Goal: Book appointment/travel/reservation

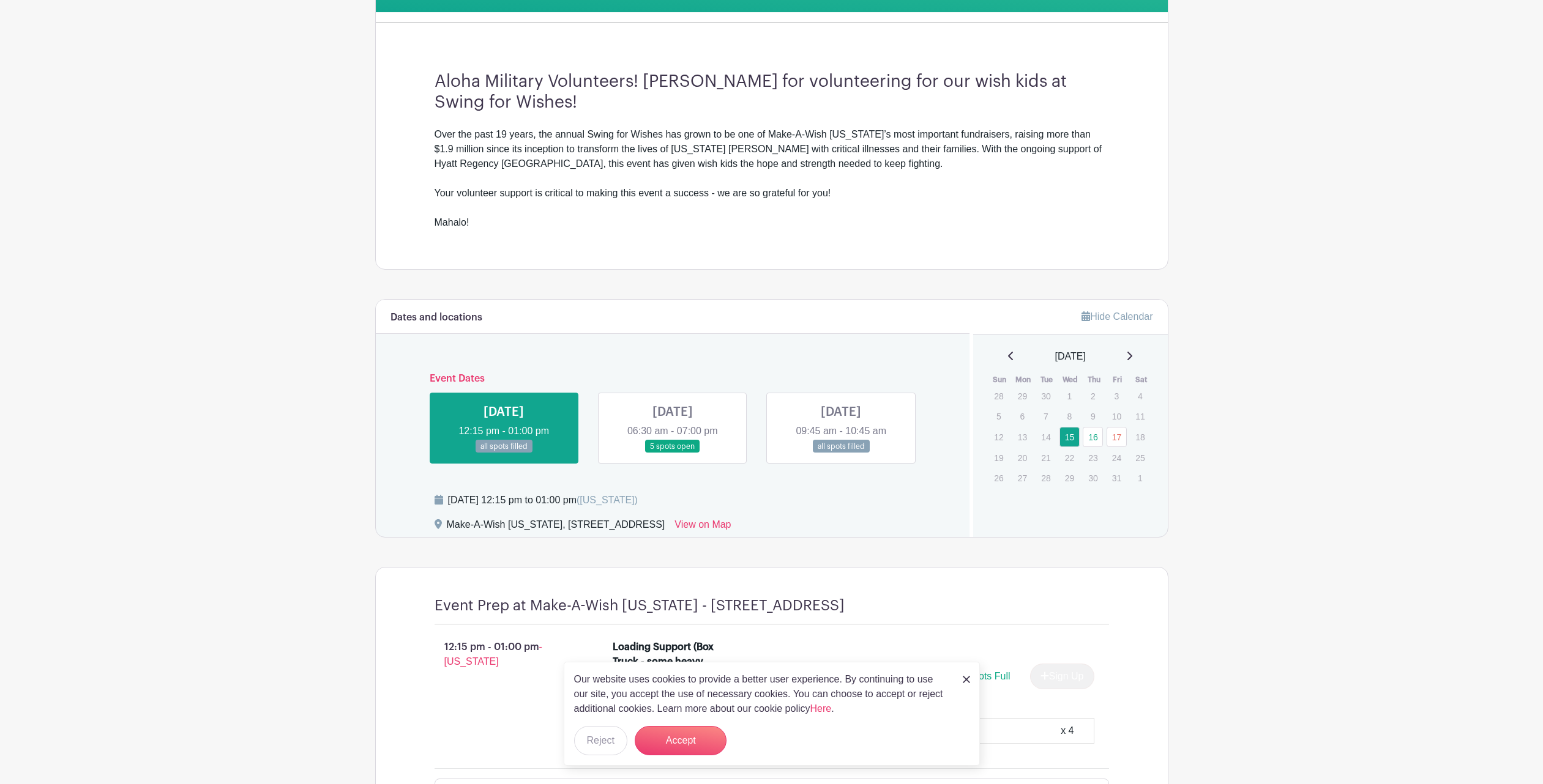
scroll to position [438, 0]
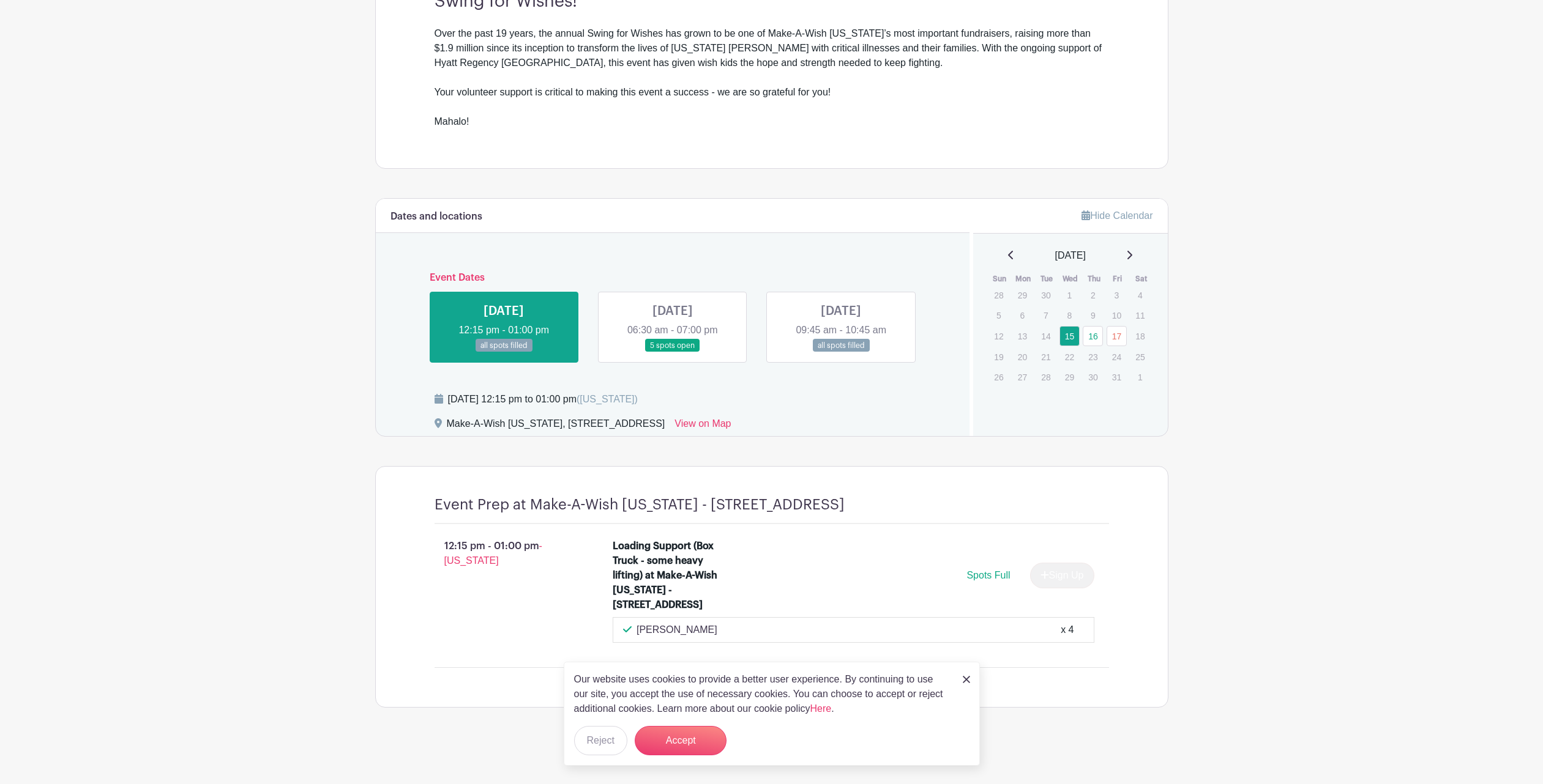
click at [673, 352] on link at bounding box center [673, 352] width 0 height 0
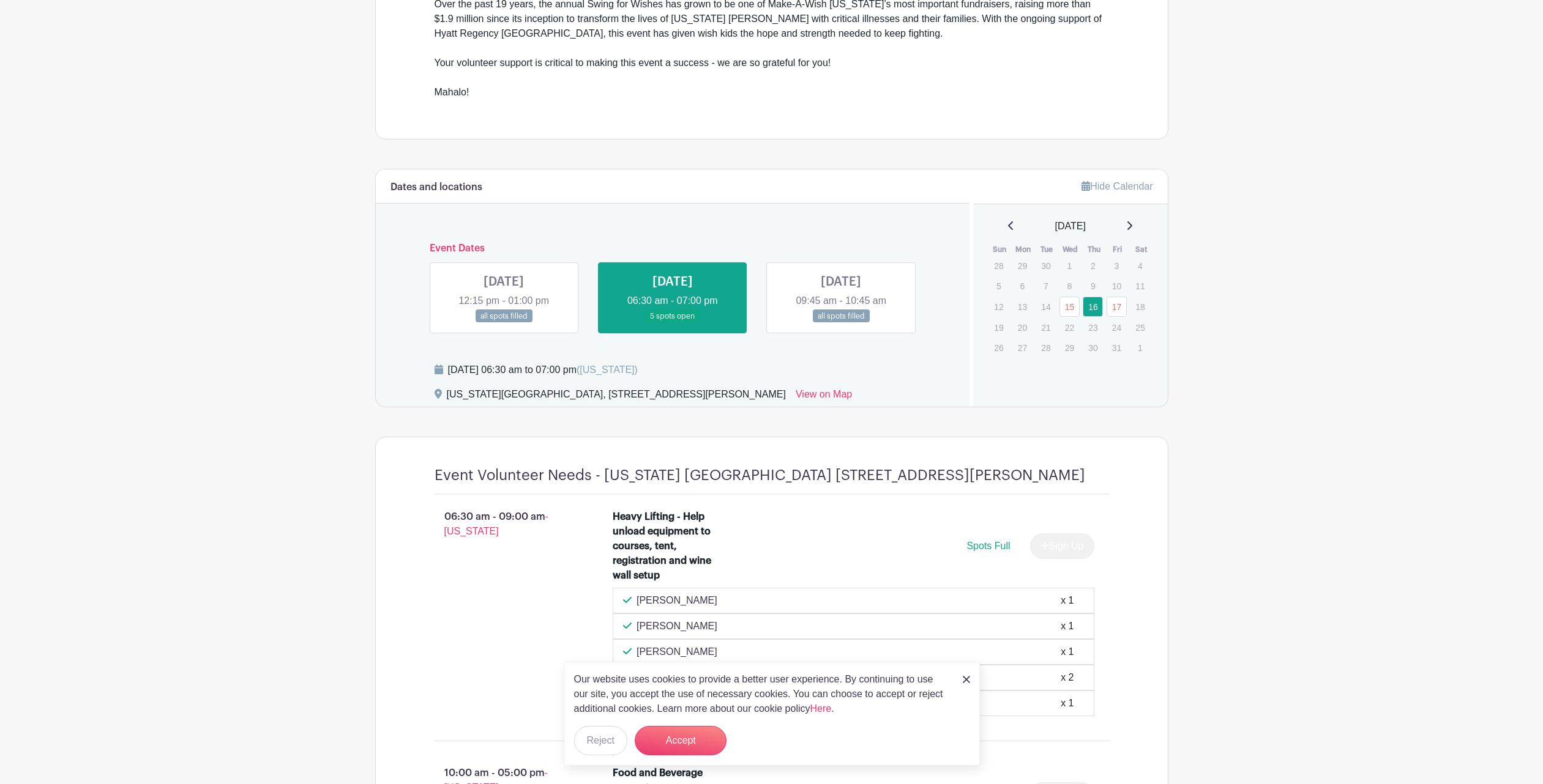
click at [966, 679] on img at bounding box center [966, 679] width 7 height 7
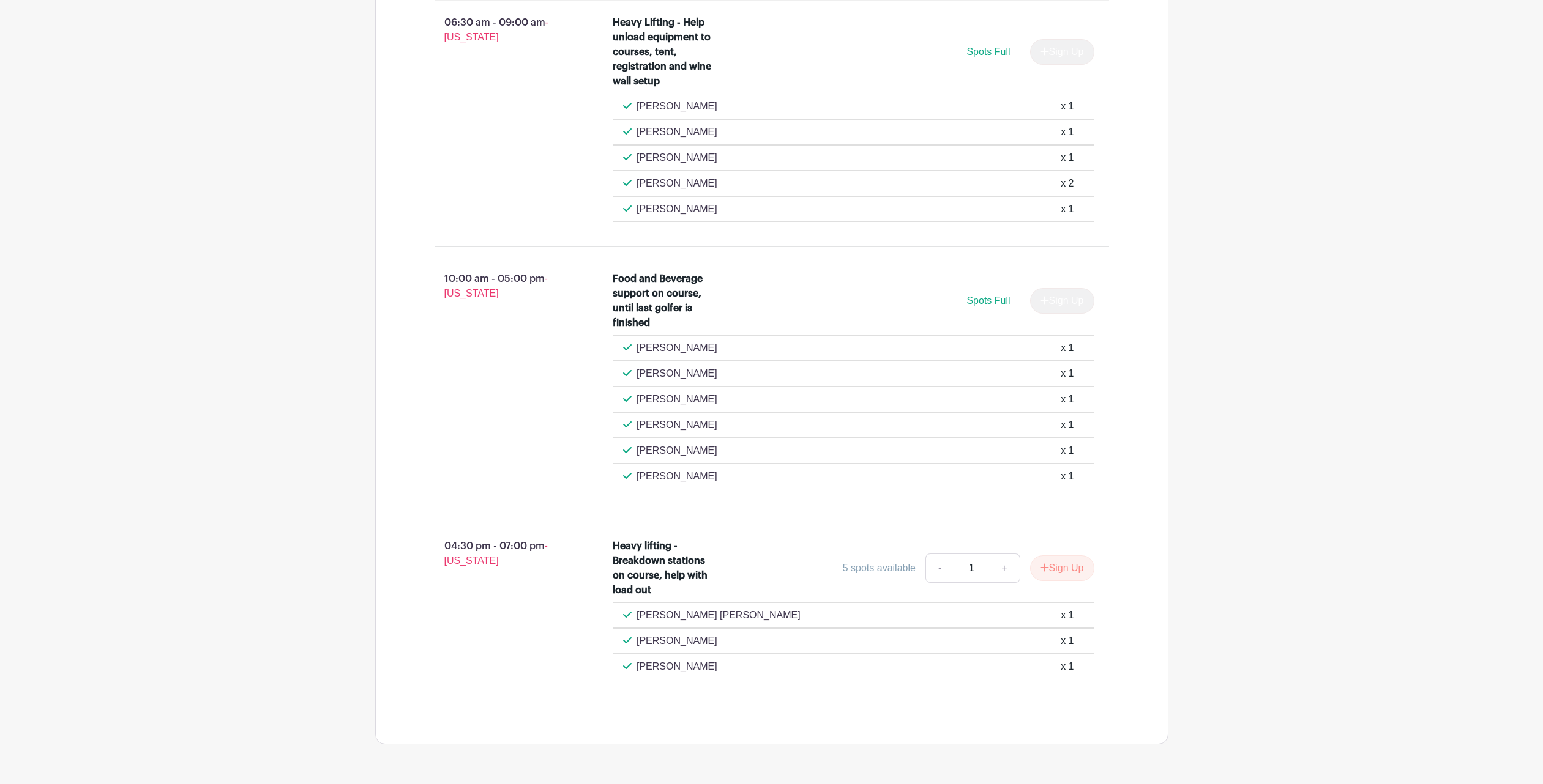
scroll to position [623, 0]
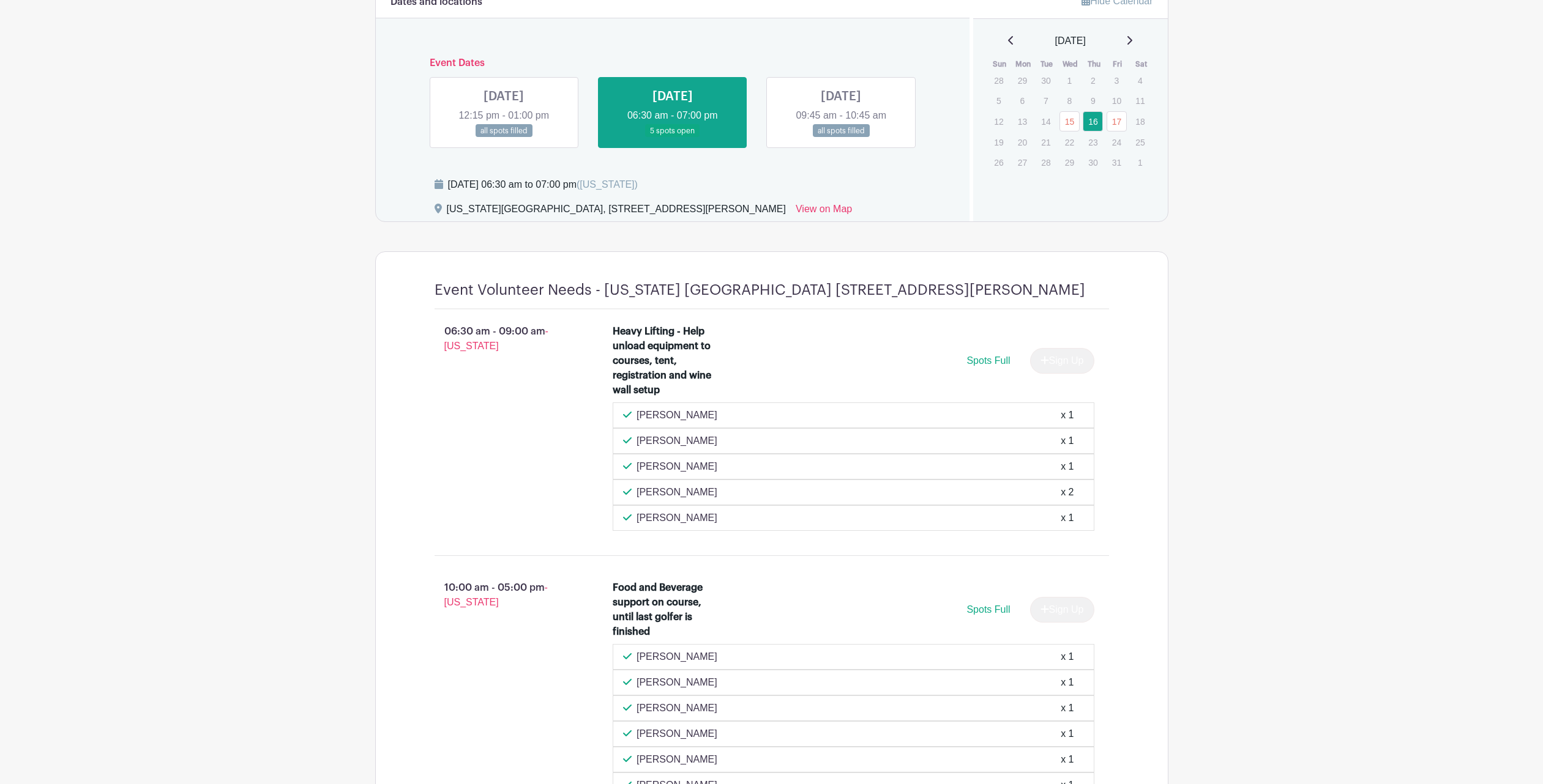
click at [841, 138] on link at bounding box center [841, 138] width 0 height 0
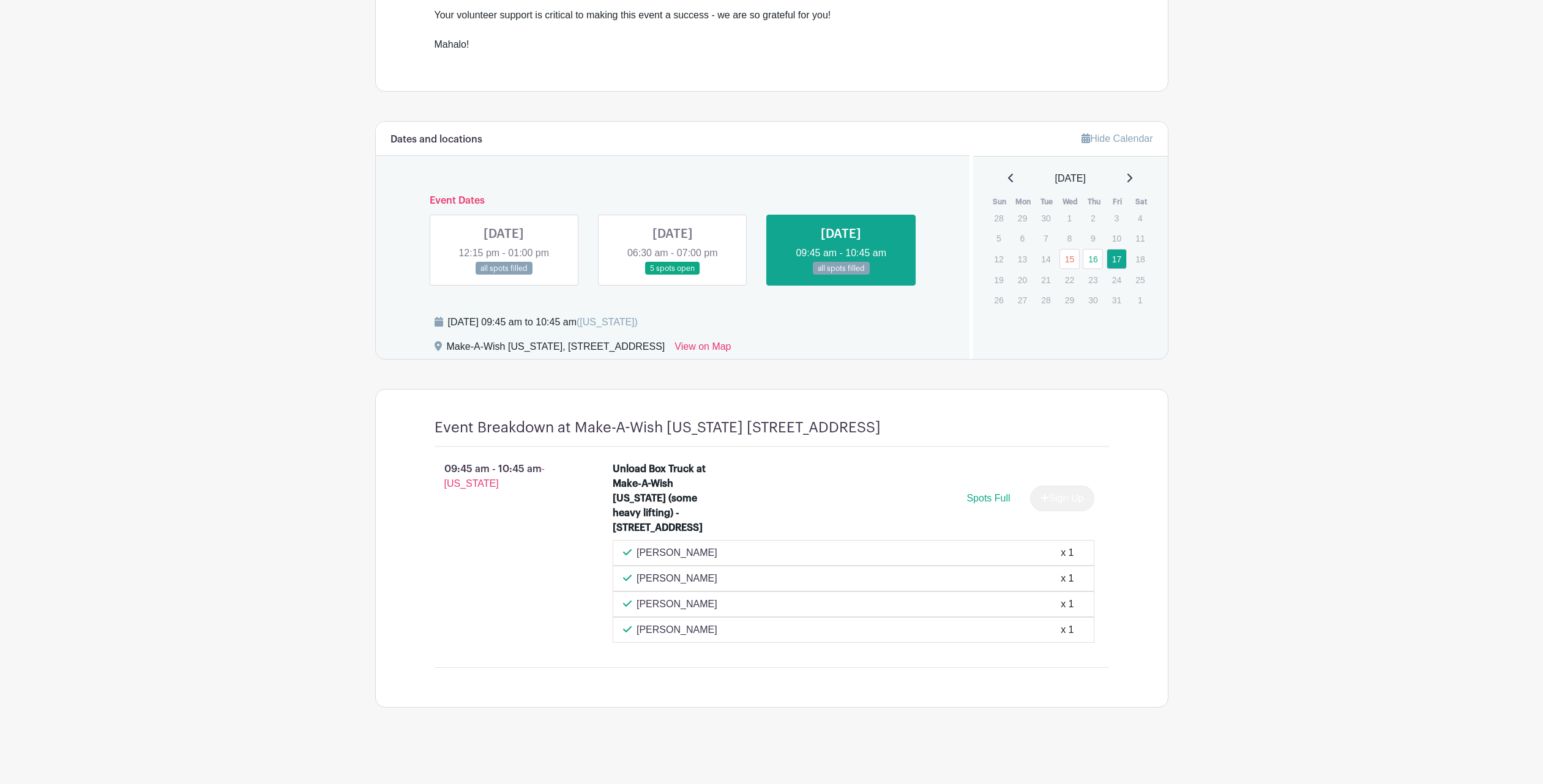
scroll to position [500, 0]
click at [673, 276] on link at bounding box center [673, 276] width 0 height 0
